Goal: Information Seeking & Learning: Learn about a topic

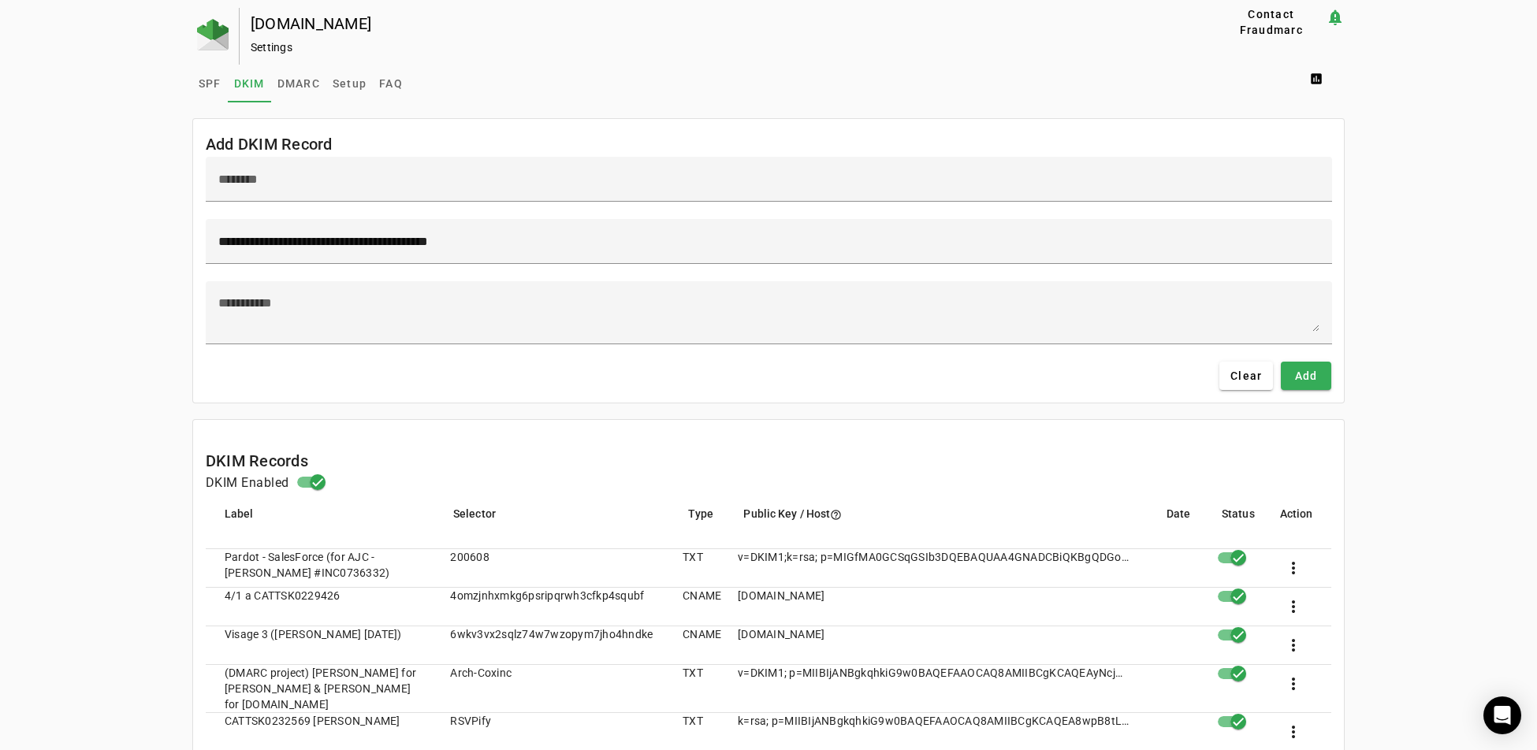
click at [206, 28] on img at bounding box center [213, 35] width 32 height 32
click at [209, 32] on img at bounding box center [213, 35] width 32 height 32
click at [197, 34] on img at bounding box center [213, 35] width 32 height 32
click at [214, 31] on img at bounding box center [215, 35] width 32 height 32
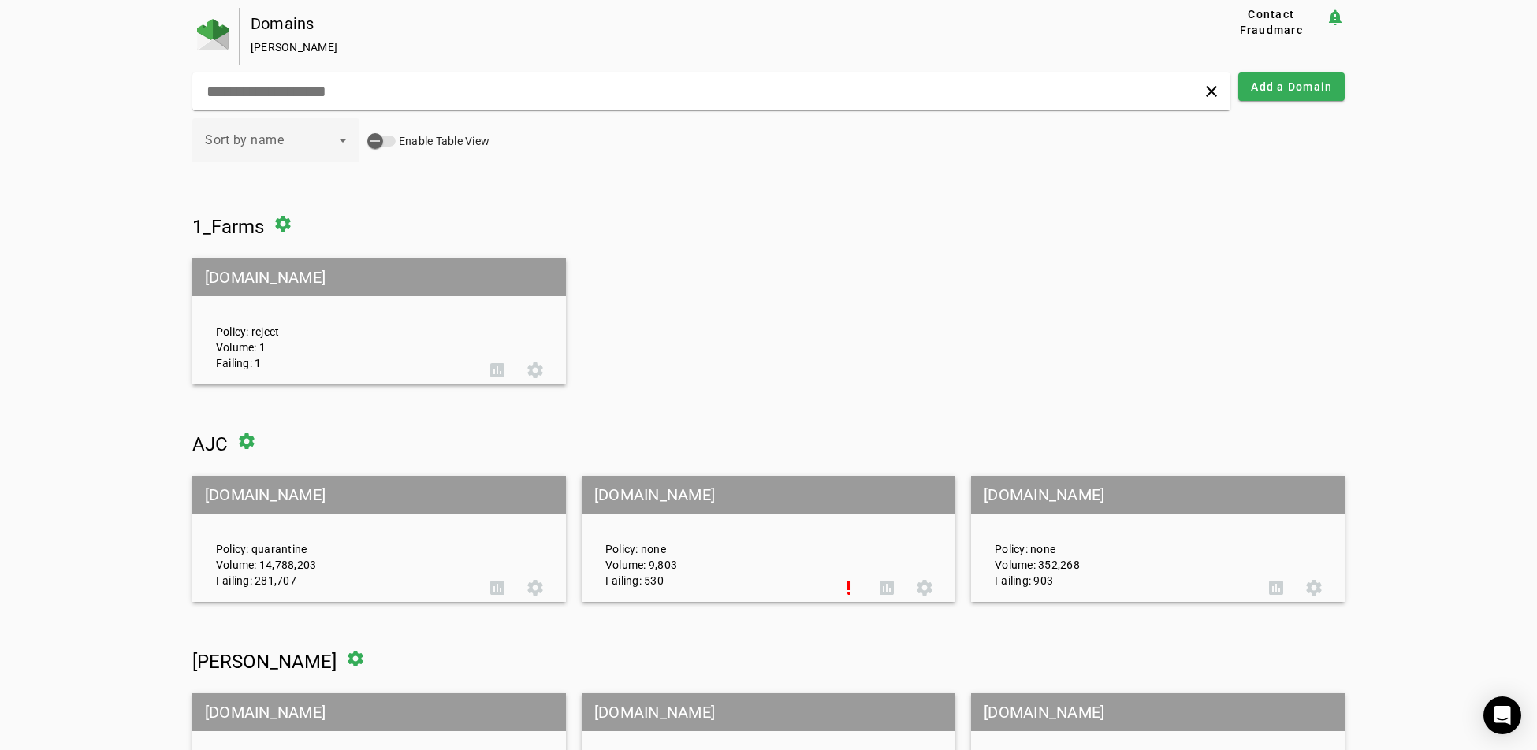
click at [236, 496] on mat-grid-tile-header "[DOMAIN_NAME]" at bounding box center [379, 495] width 374 height 38
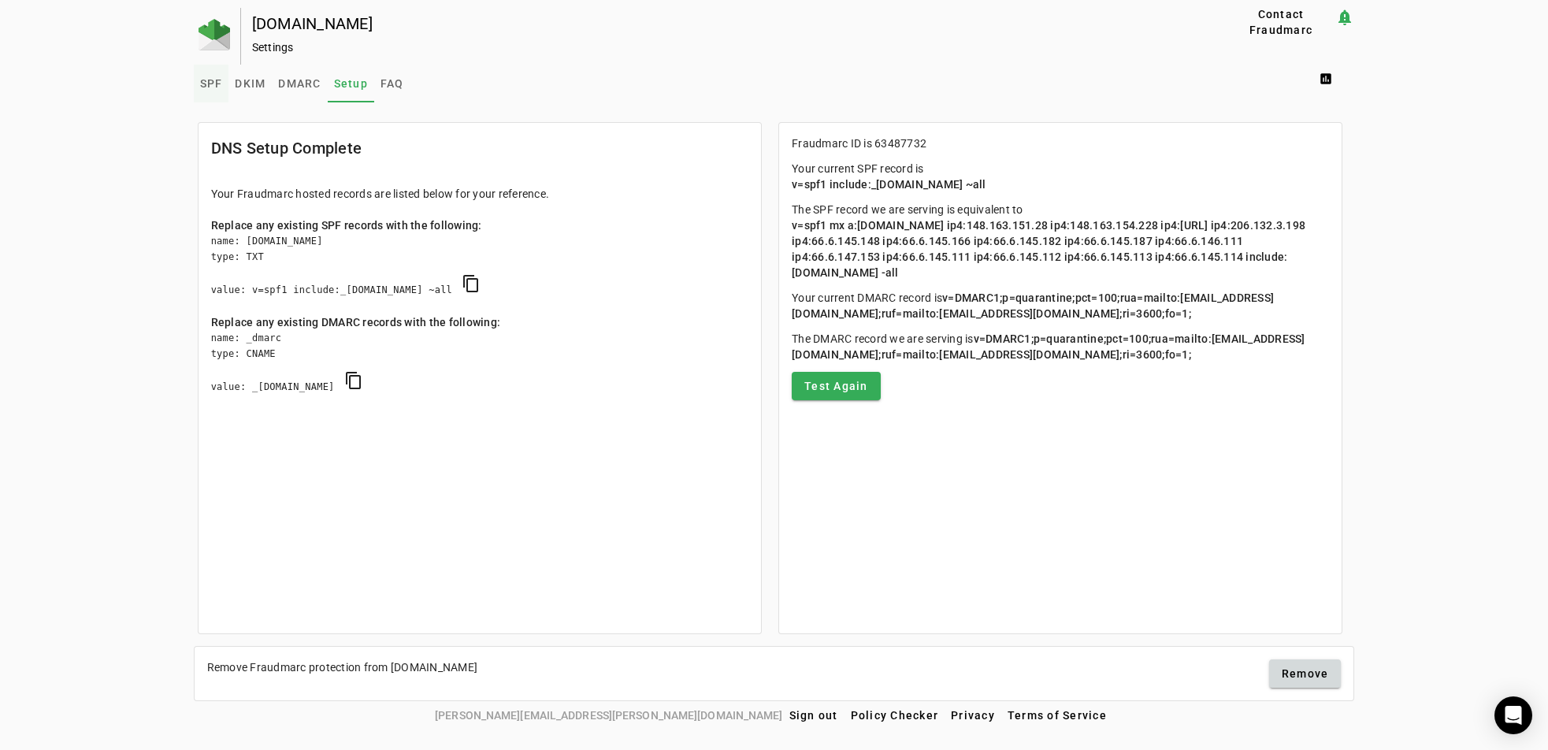
click at [205, 78] on span "SPF" at bounding box center [211, 83] width 23 height 11
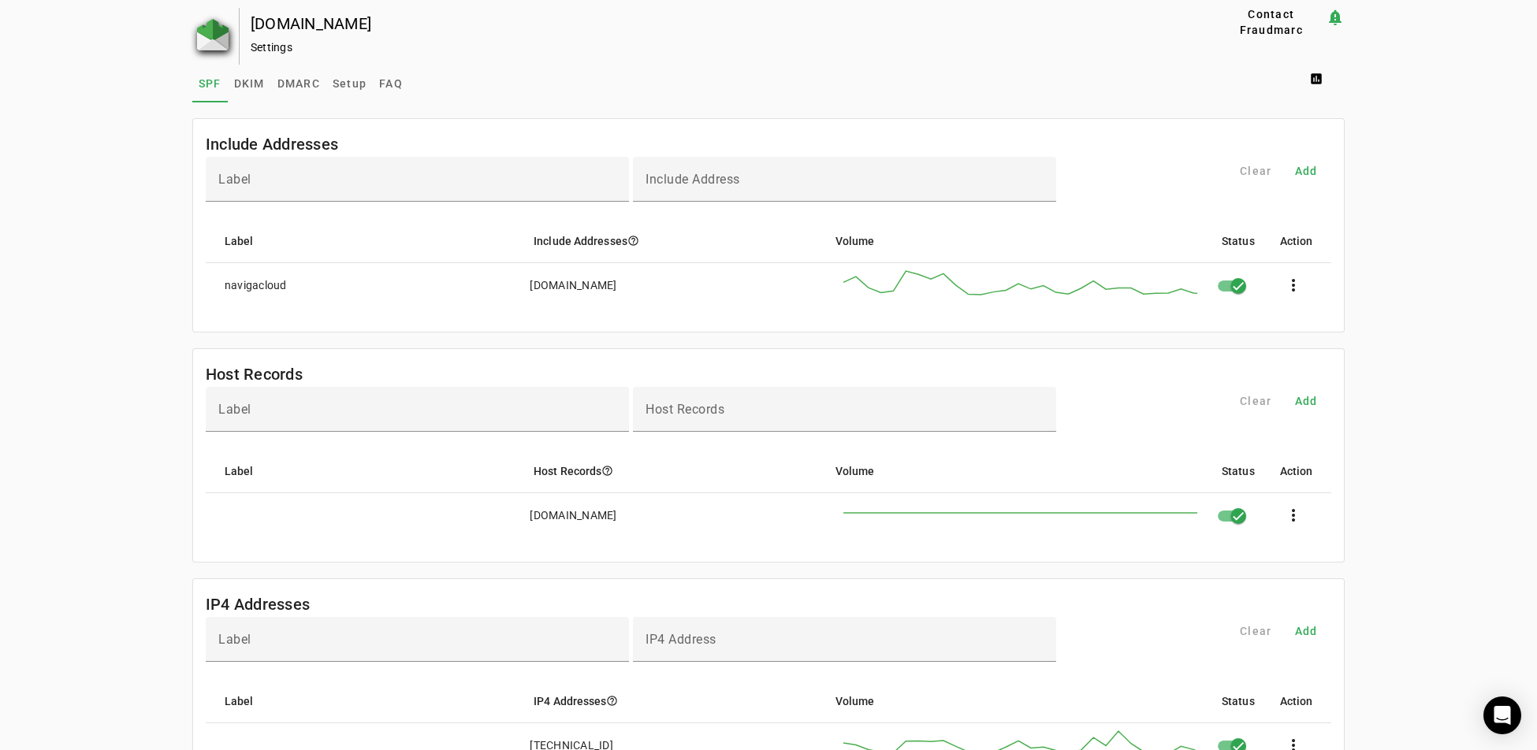
click at [205, 40] on img at bounding box center [213, 35] width 32 height 32
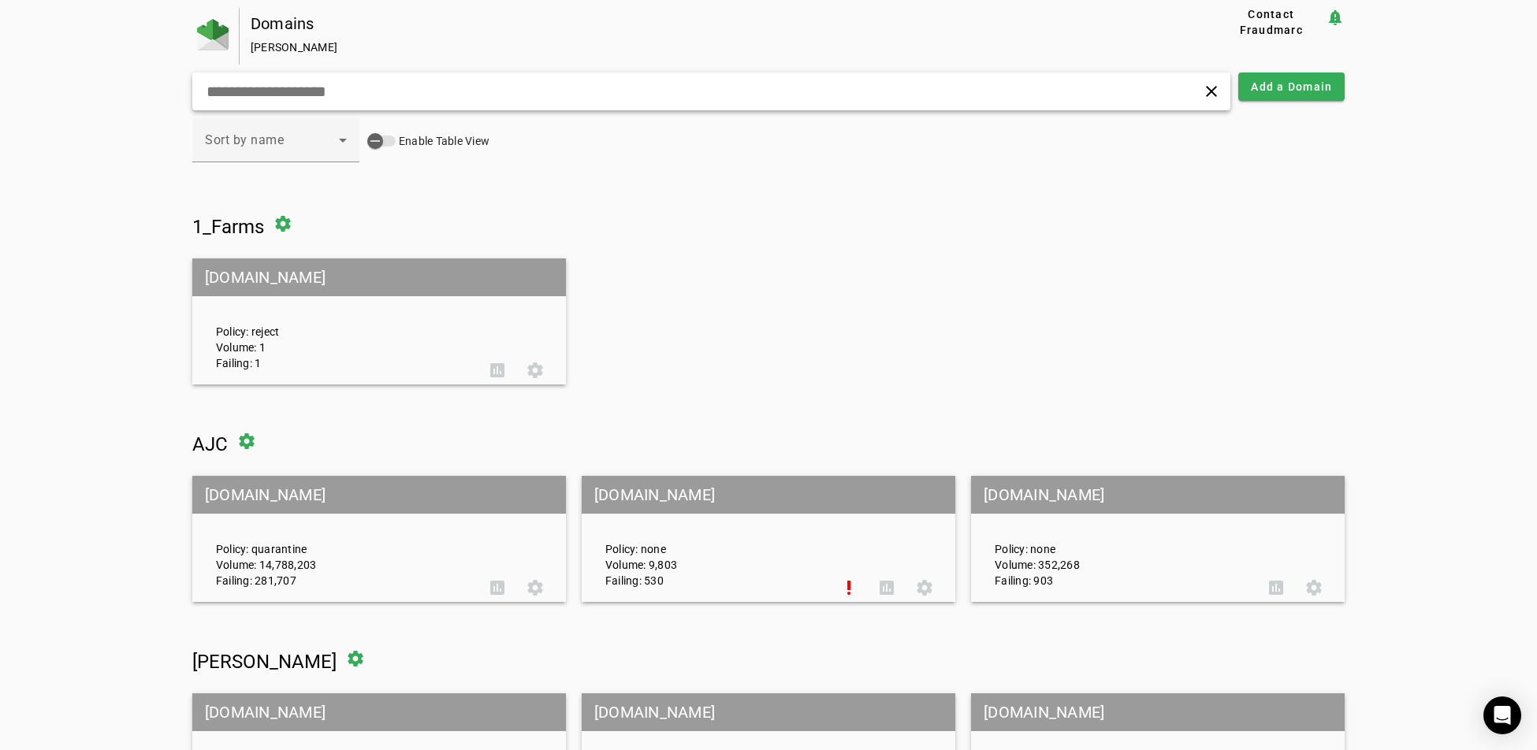
click at [406, 91] on input "text" at bounding box center [490, 91] width 571 height 19
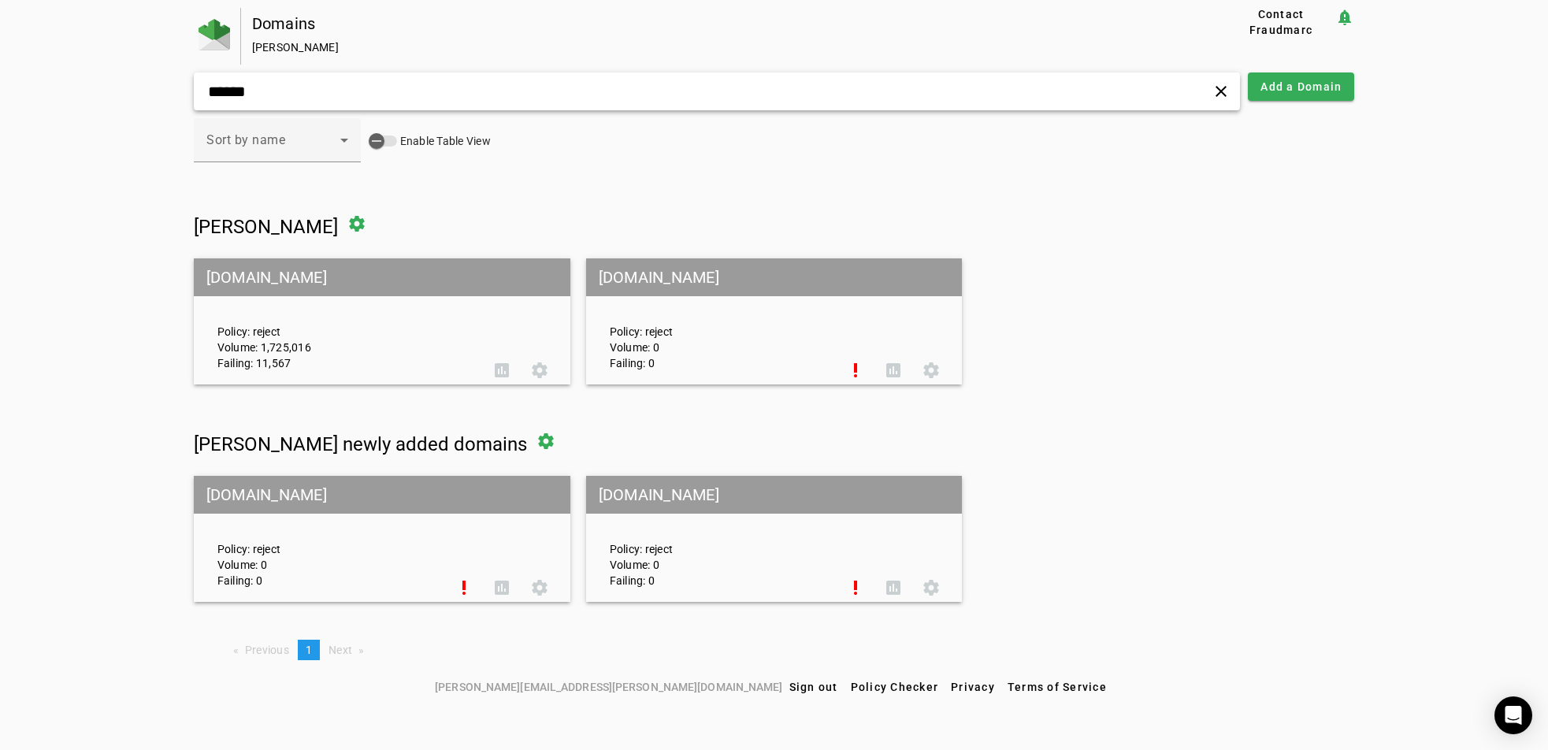
type input "******"
click at [239, 269] on mat-grid-tile-header "[DOMAIN_NAME]" at bounding box center [382, 277] width 377 height 38
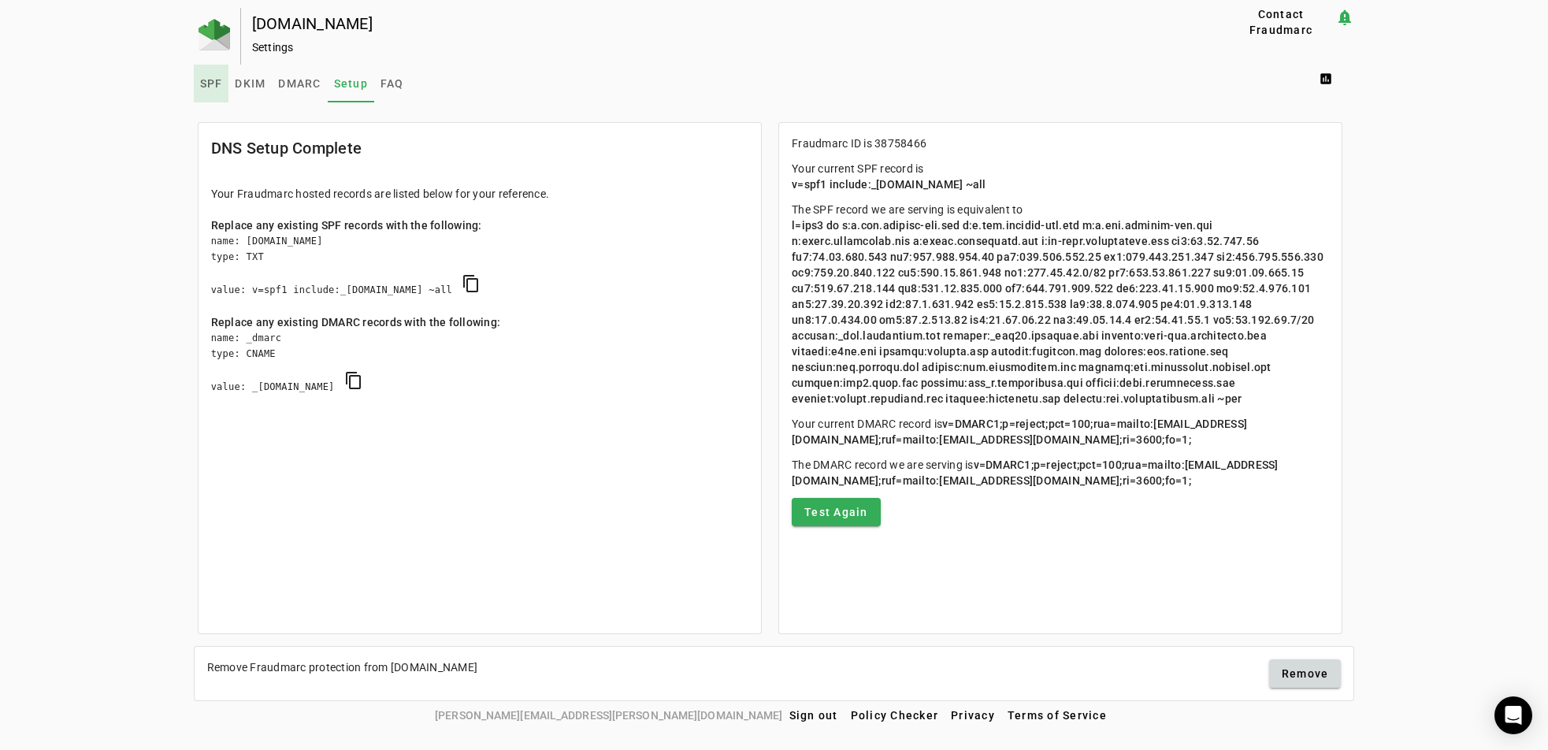
click at [206, 87] on span "SPF" at bounding box center [211, 83] width 23 height 11
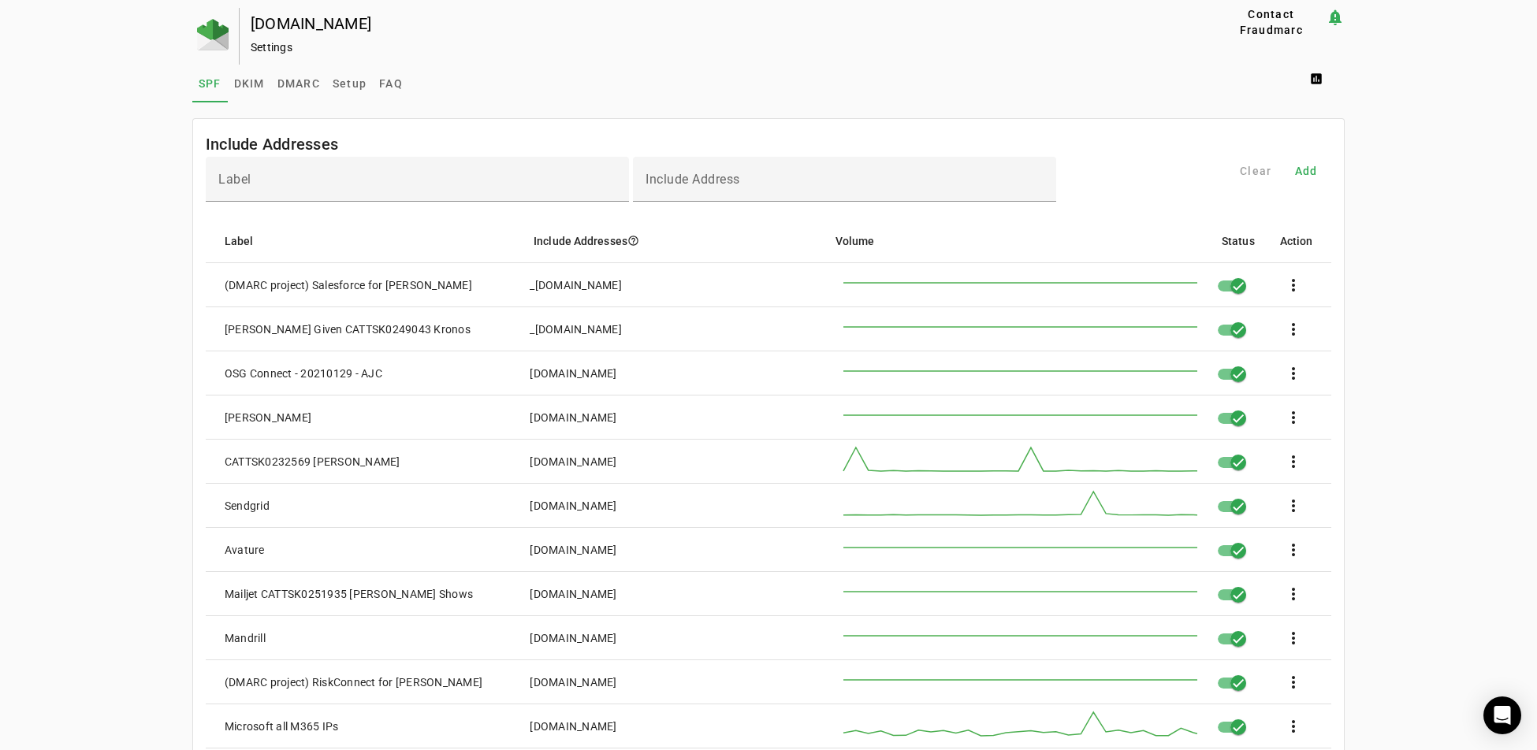
scroll to position [236, 0]
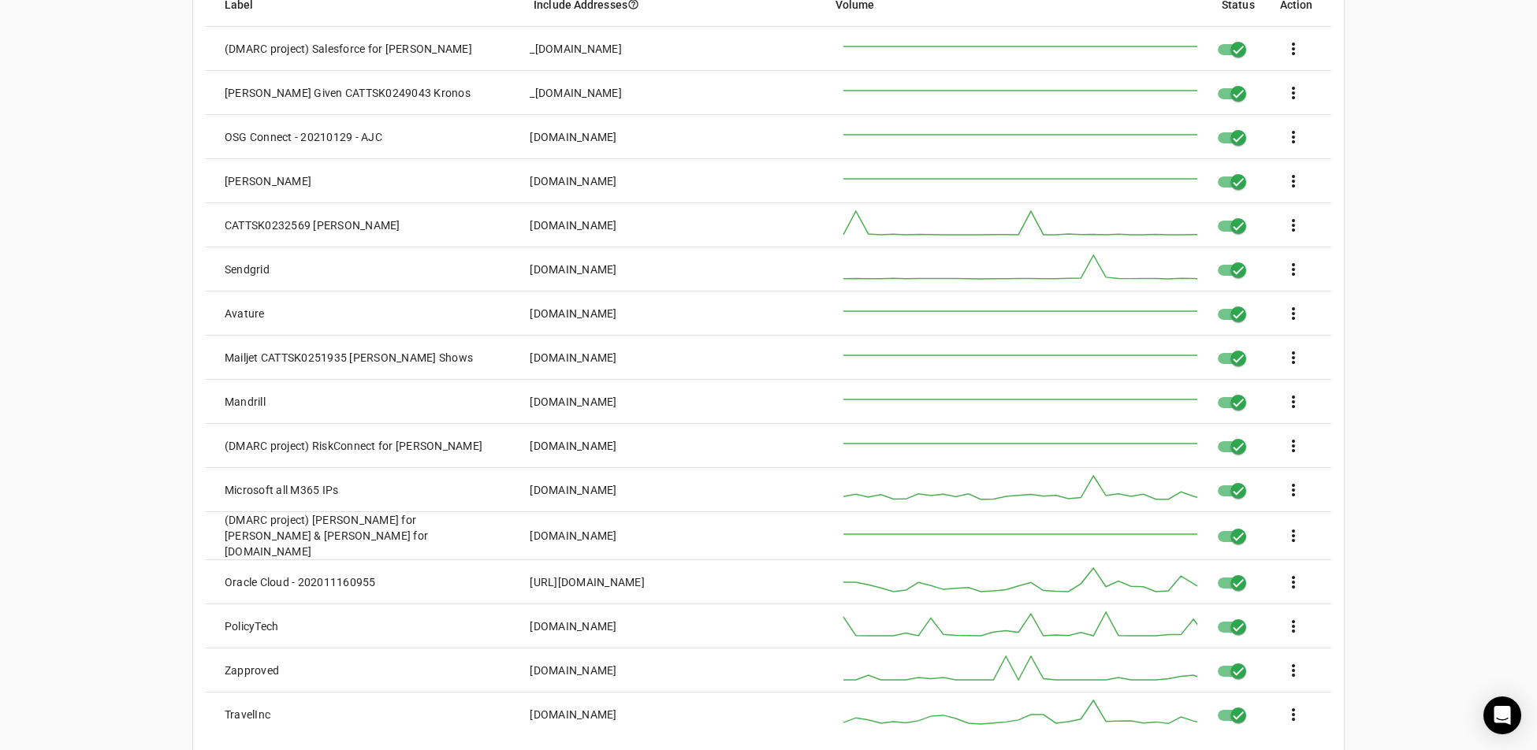
drag, startPoint x: 687, startPoint y: 494, endPoint x: 486, endPoint y: 499, distance: 201.0
click at [486, 499] on mat-row "Microsoft all M365 IPs [DOMAIN_NAME] more_vert" at bounding box center [769, 490] width 1126 height 44
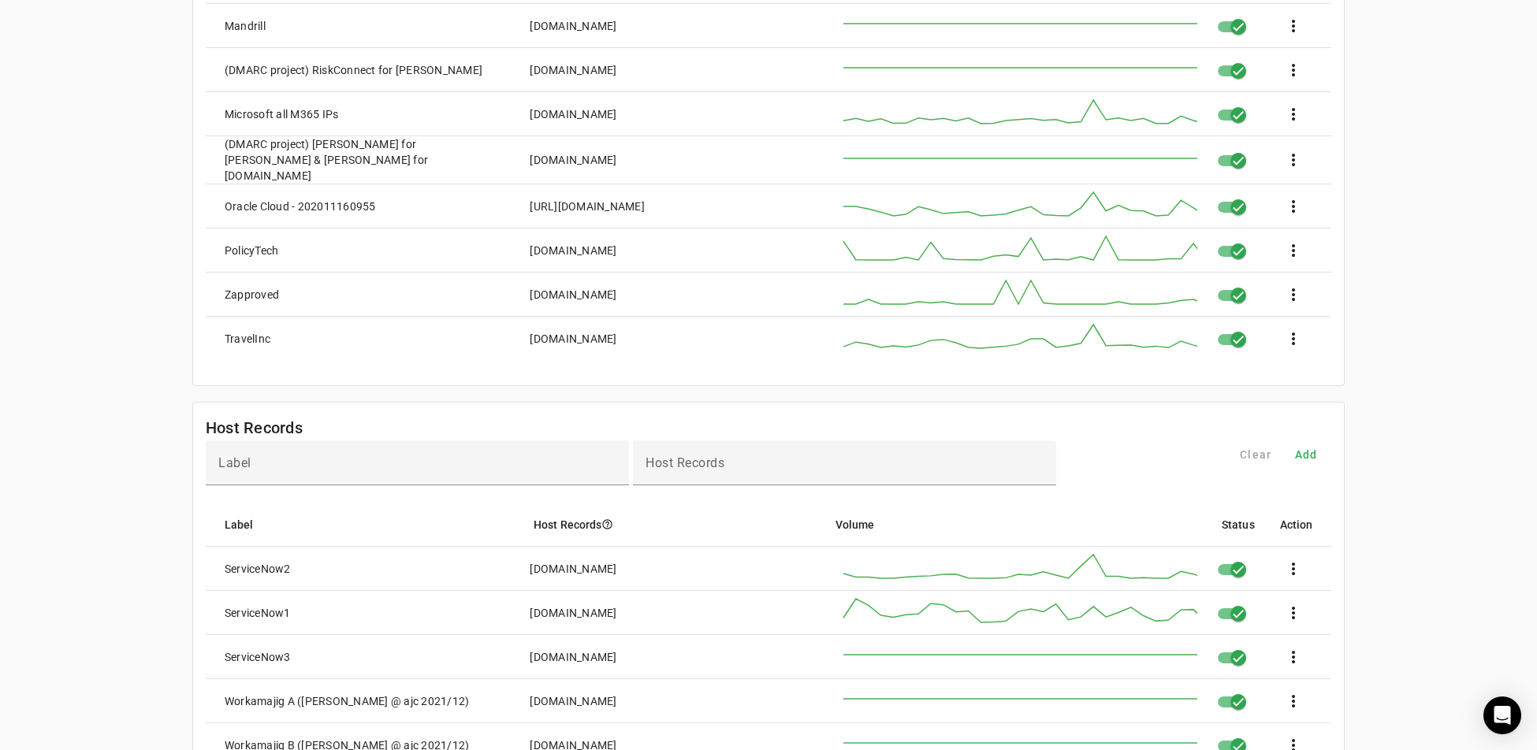
scroll to position [709, 0]
